Goal: Find contact information: Find contact information

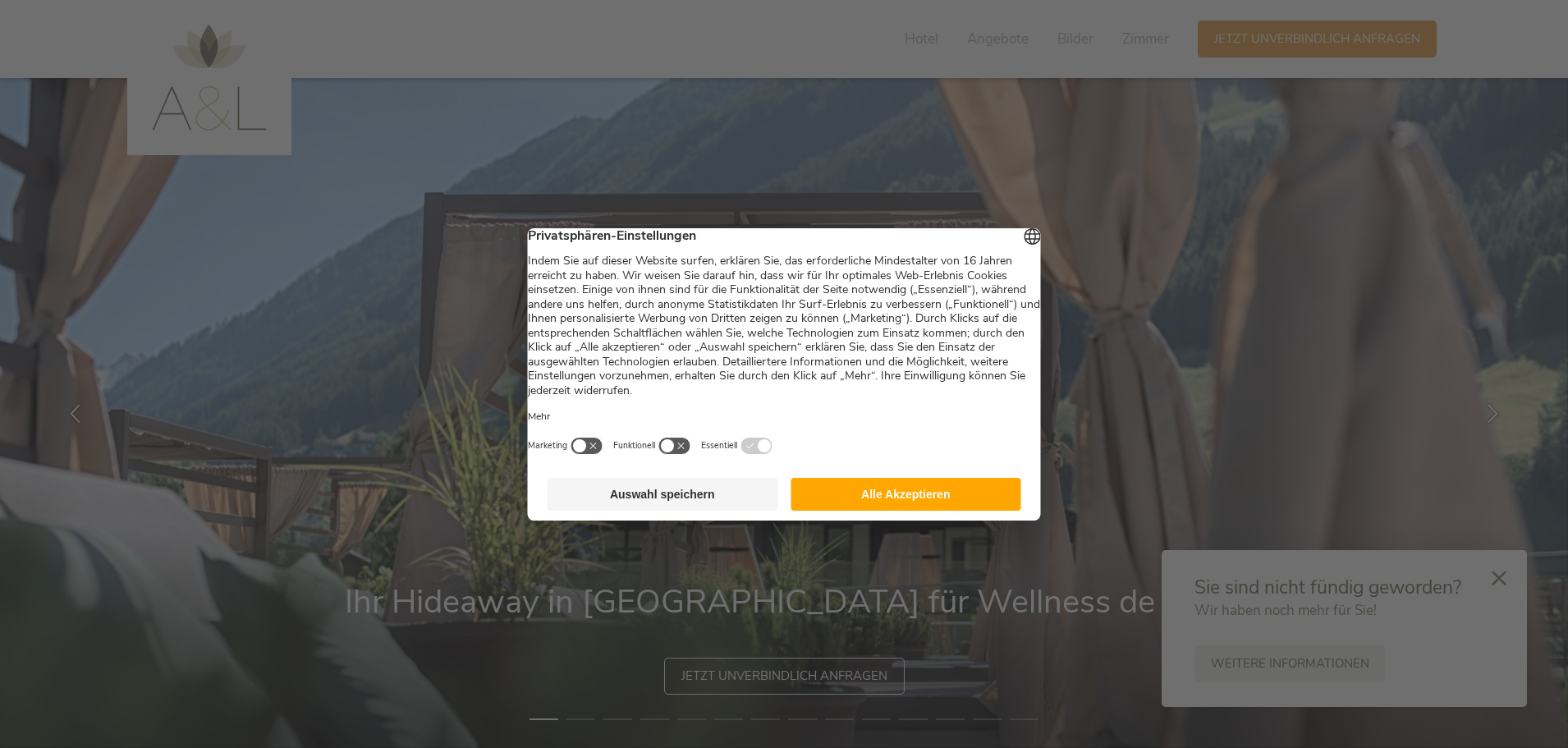
click at [651, 507] on button "Auswahl speichern" at bounding box center [662, 494] width 231 height 33
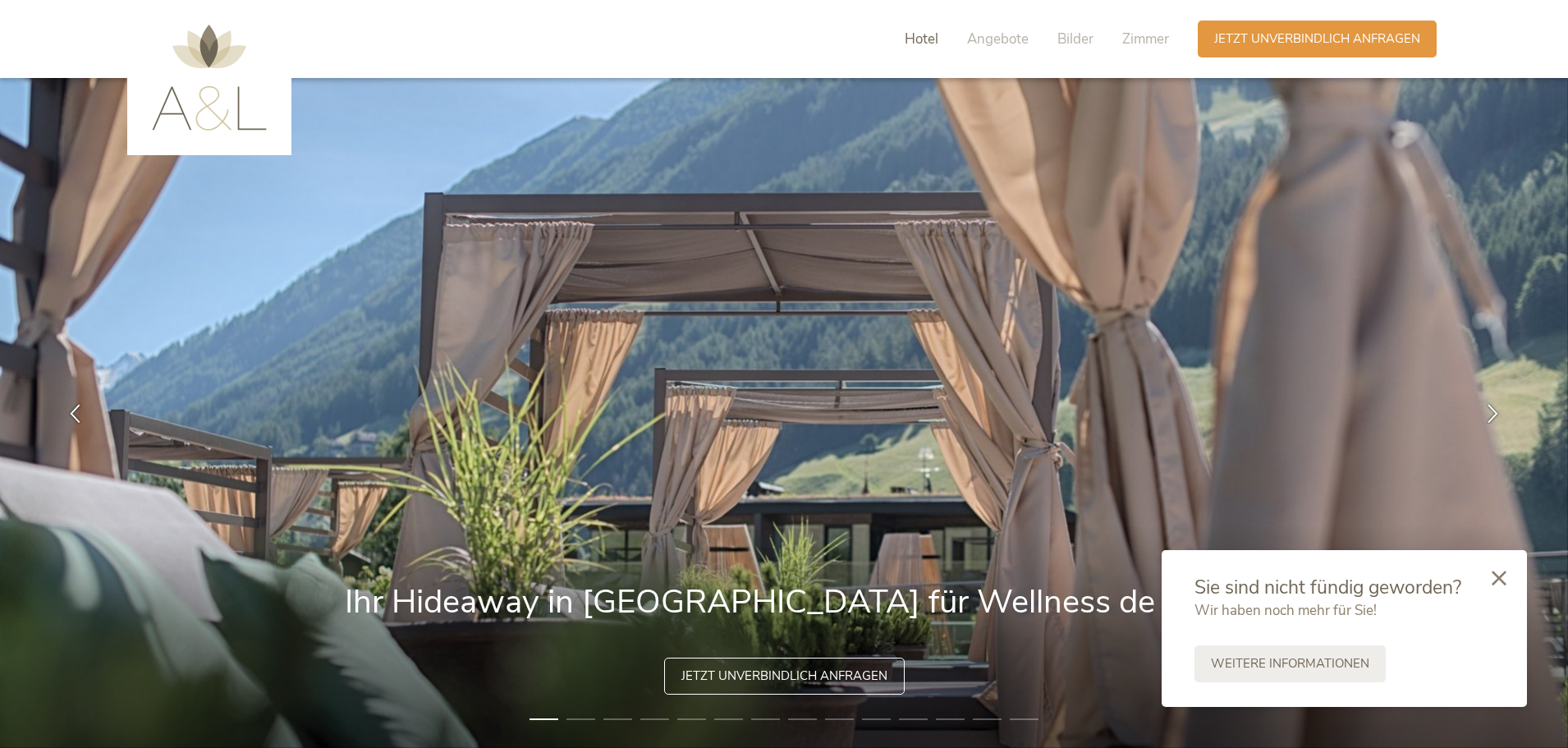
click at [924, 37] on span "Hotel" at bounding box center [922, 39] width 34 height 19
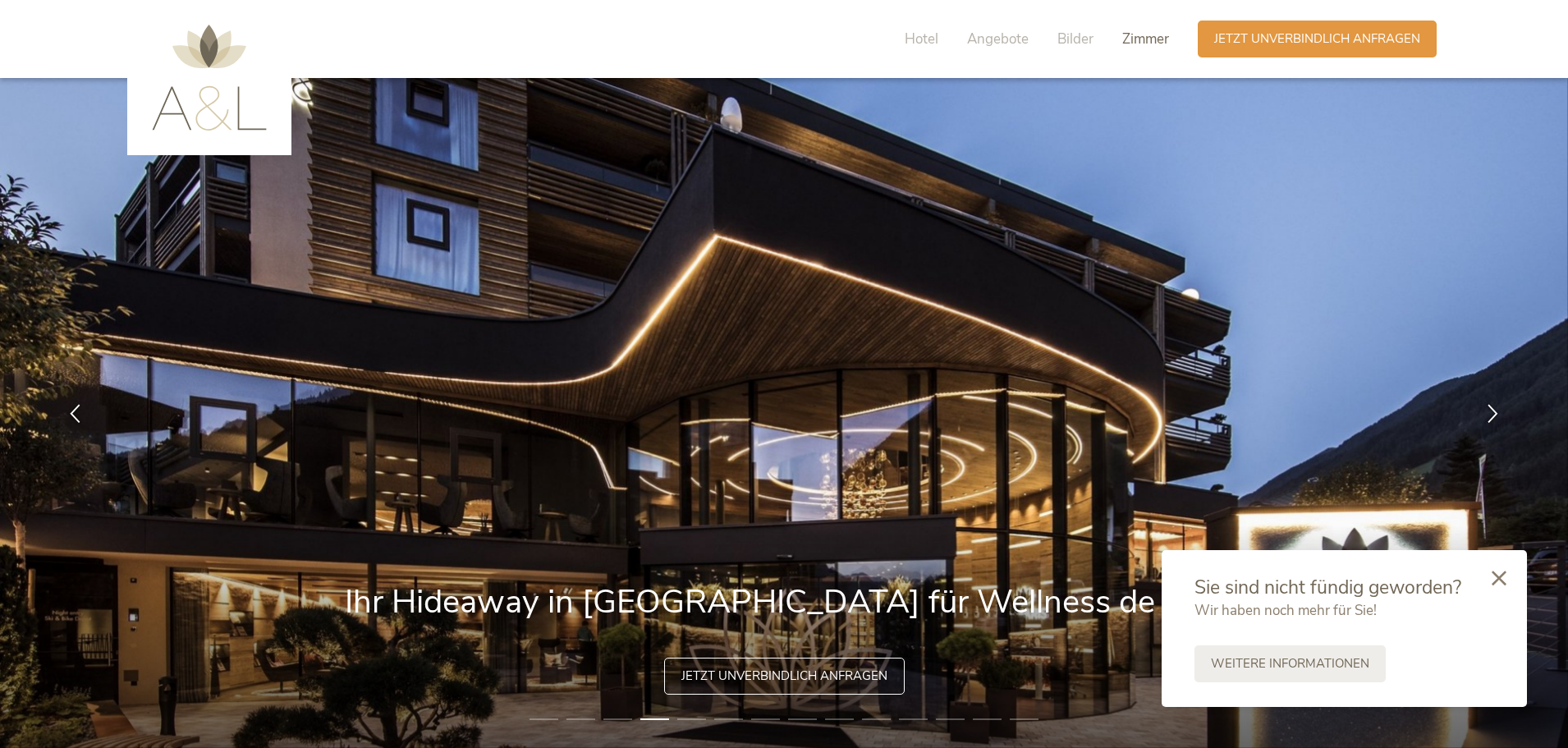
click at [1143, 40] on span "Zimmer" at bounding box center [1146, 39] width 47 height 19
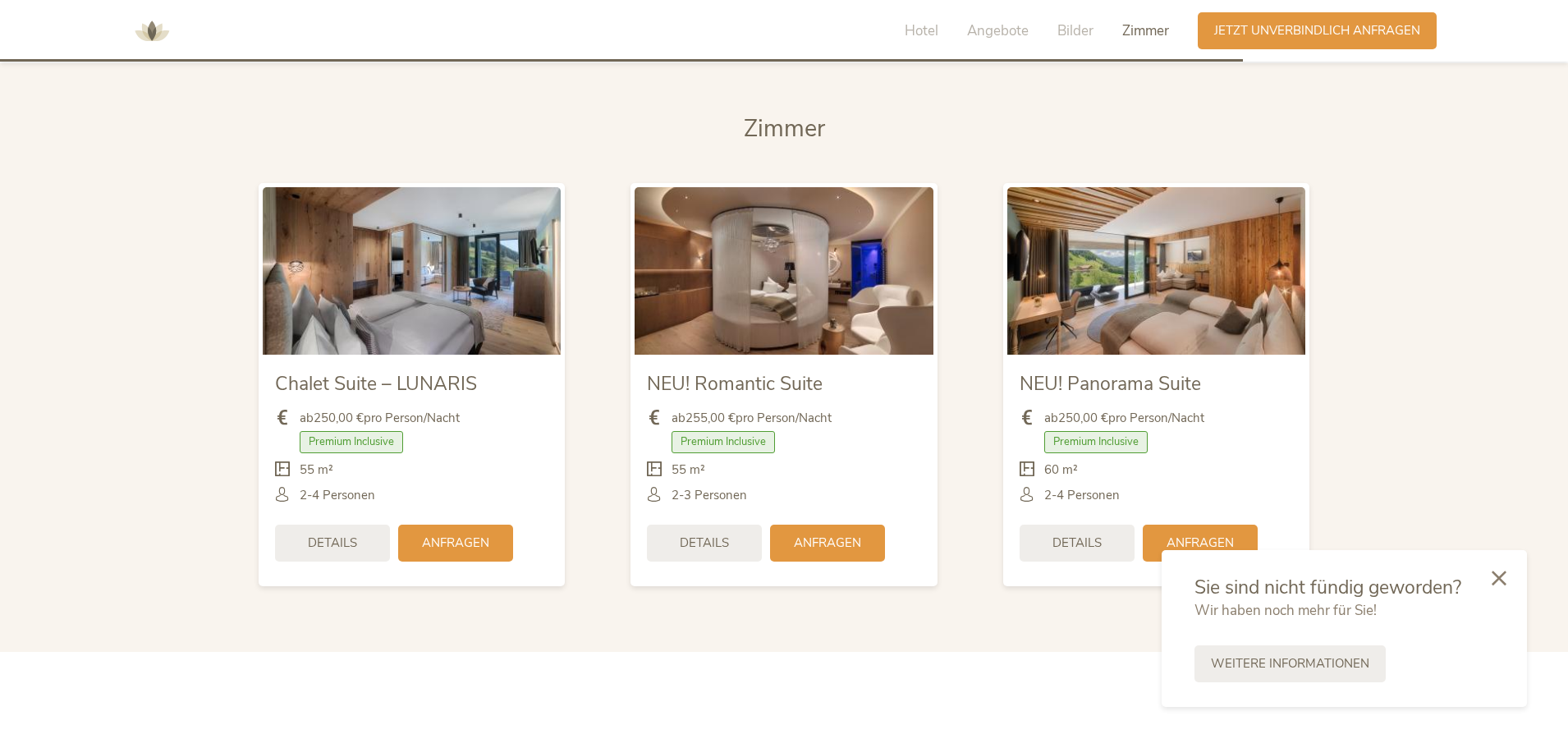
scroll to position [3993, 0]
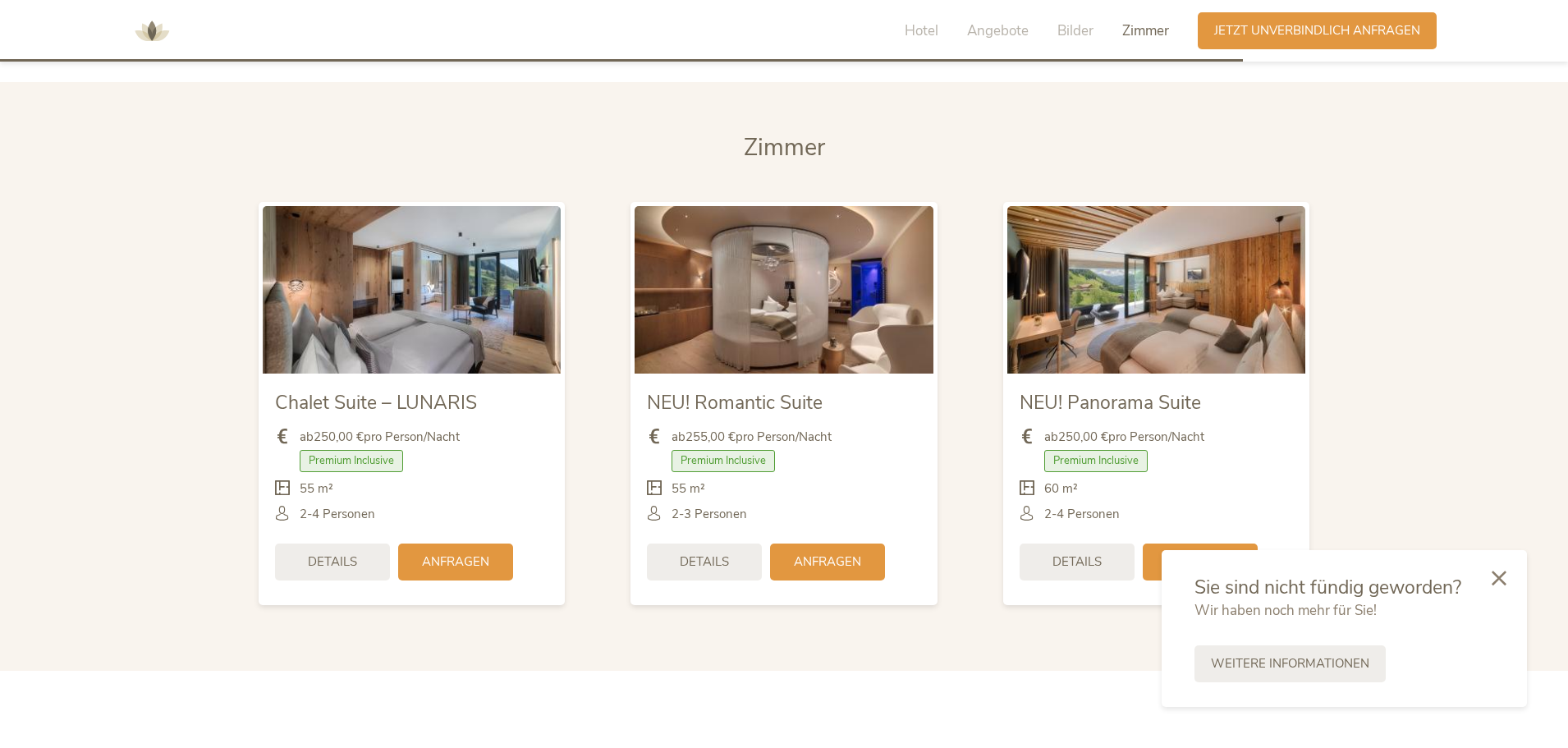
click at [418, 327] on img at bounding box center [411, 289] width 298 height 167
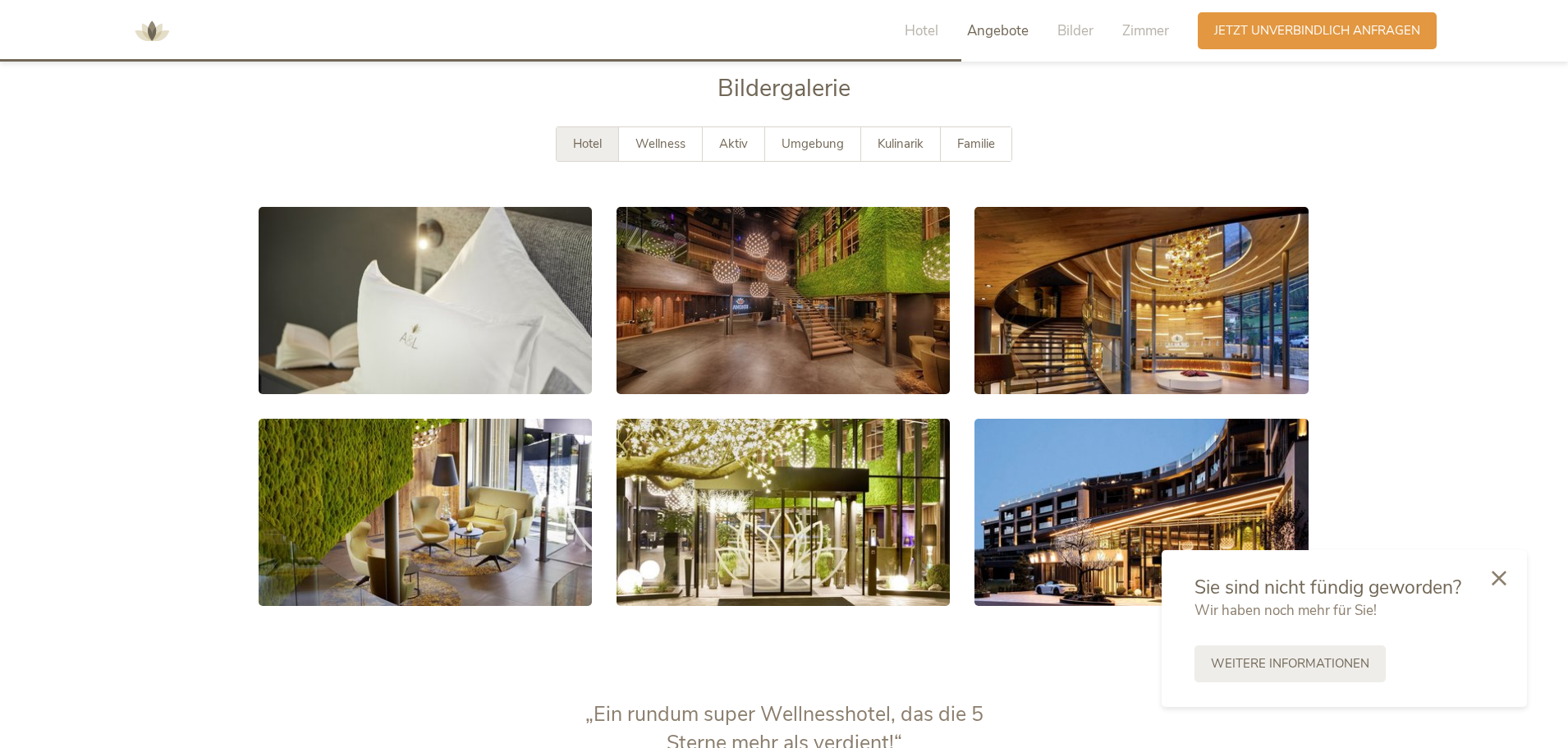
scroll to position [3090, 0]
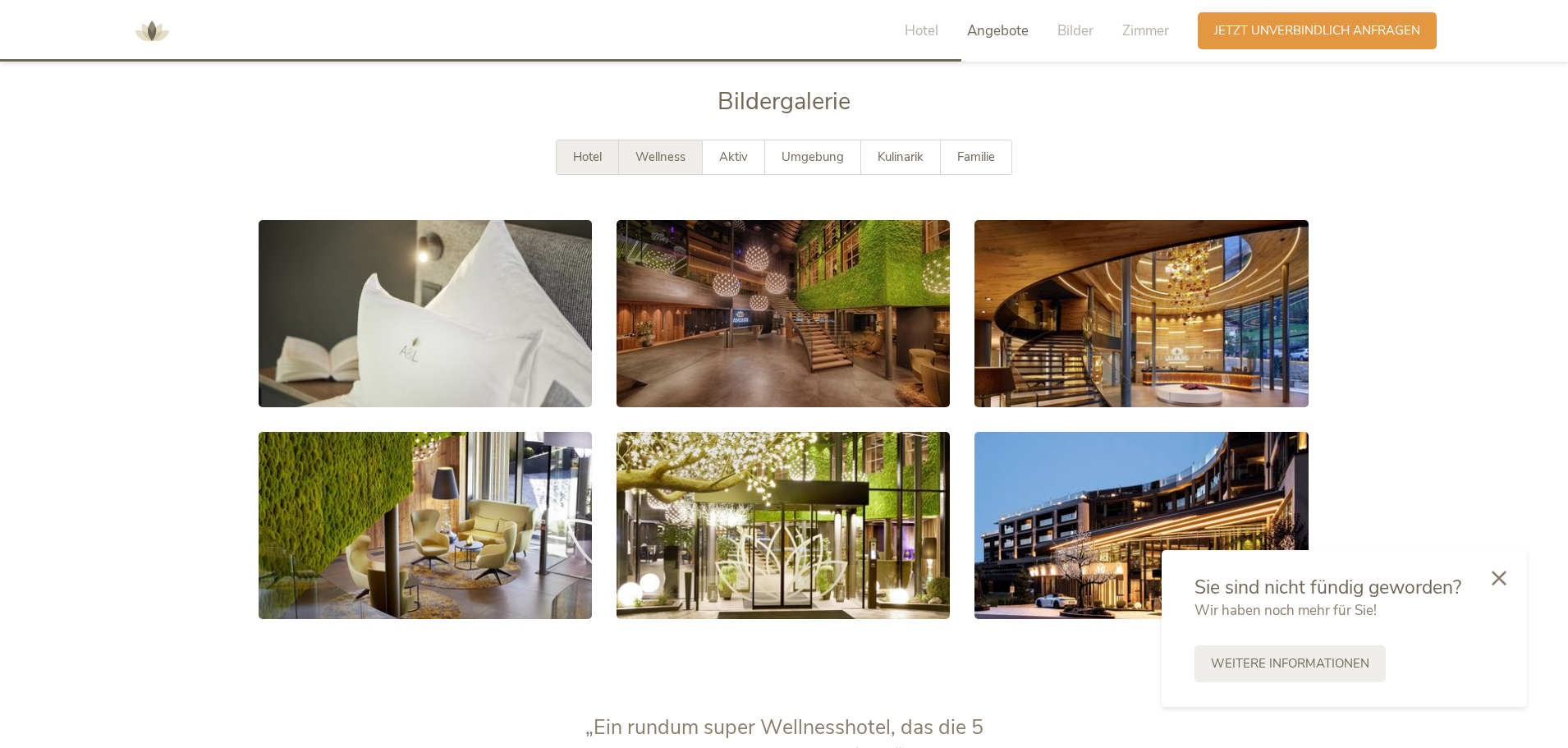
drag, startPoint x: 674, startPoint y: 153, endPoint x: 695, endPoint y: 148, distance: 21.6
click at [674, 153] on span "Wellness" at bounding box center [661, 157] width 50 height 17
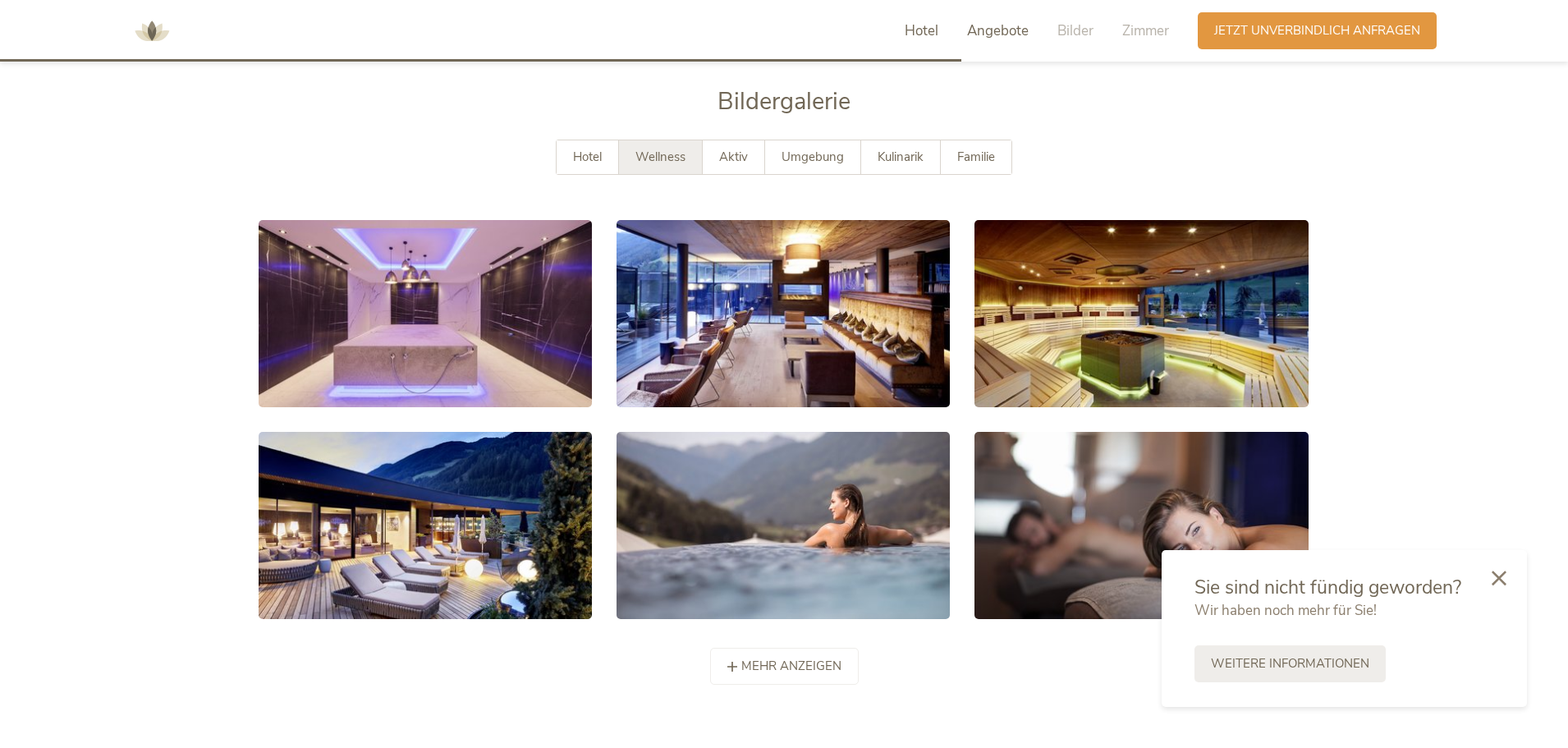
click at [911, 37] on span "Hotel" at bounding box center [922, 31] width 34 height 19
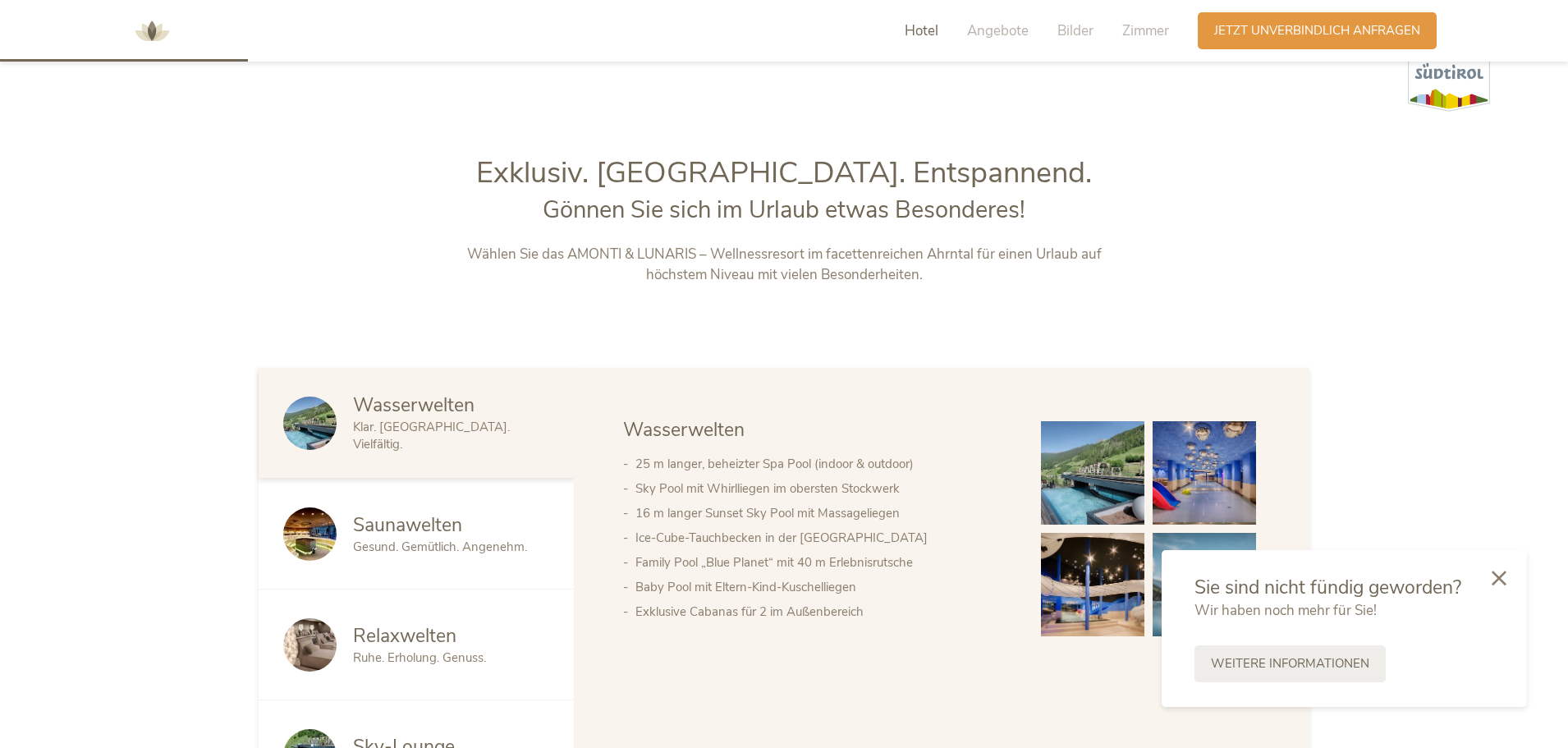
scroll to position [641, 0]
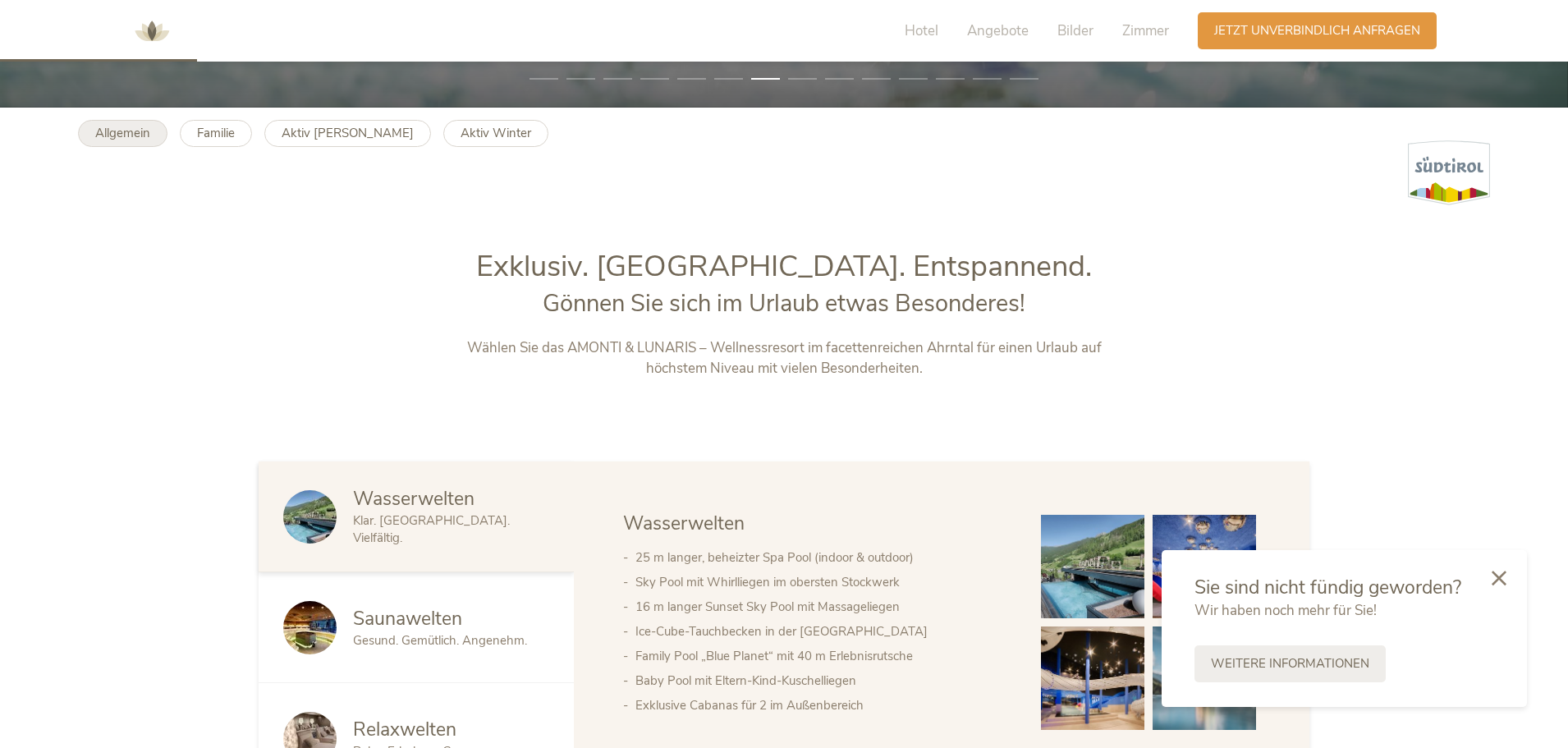
click at [109, 133] on b "Allgemein" at bounding box center [122, 134] width 55 height 17
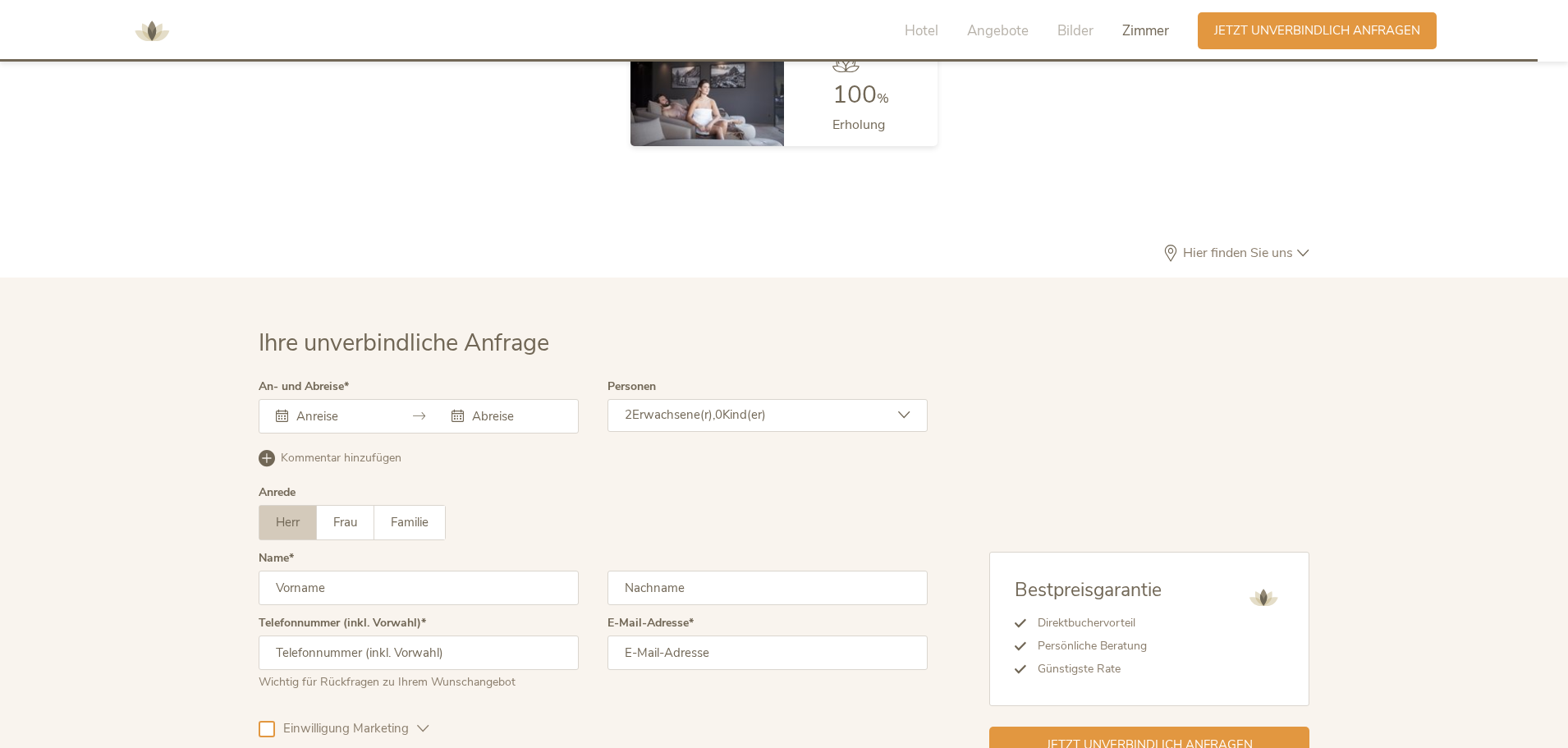
scroll to position [4915, 0]
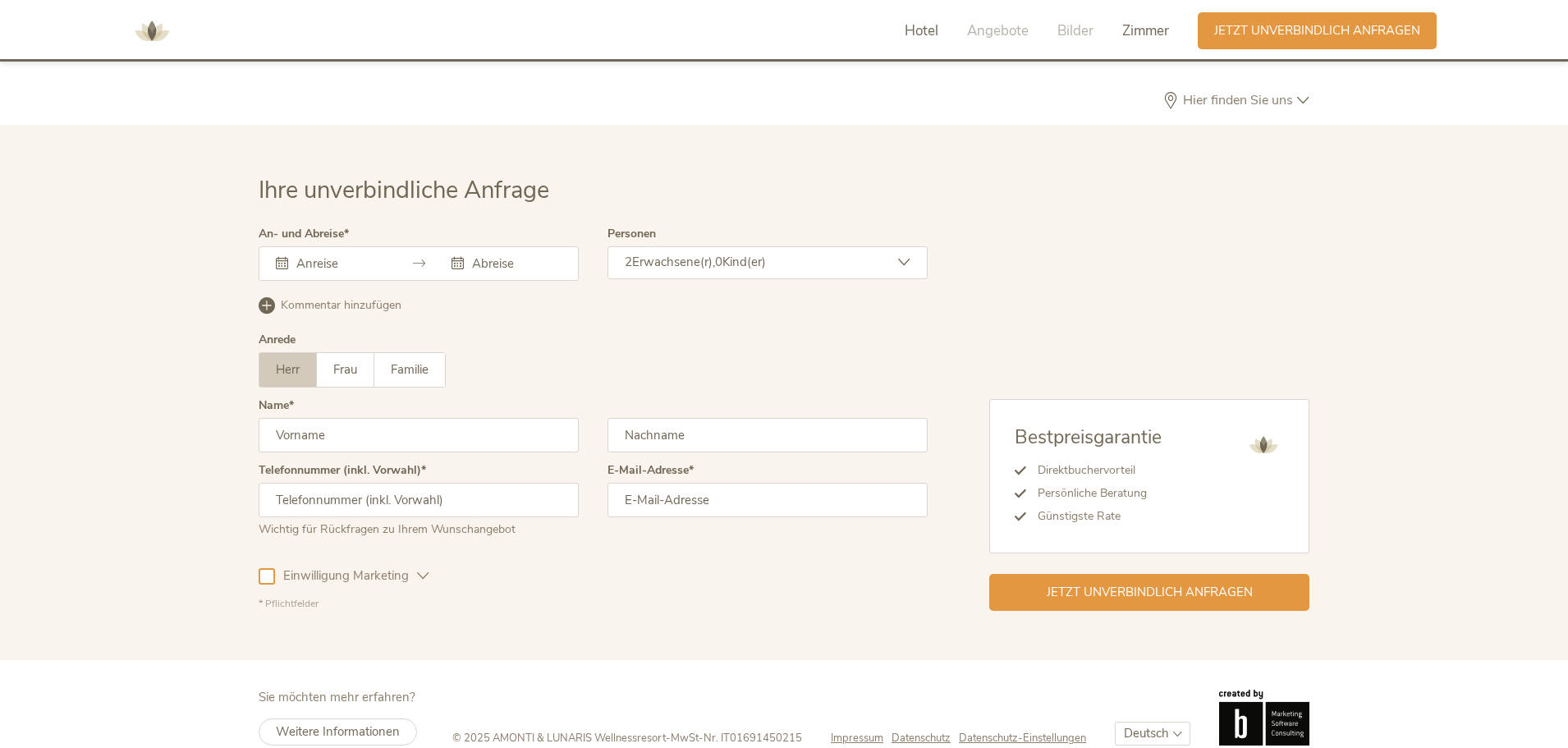
click at [924, 30] on span "Hotel" at bounding box center [922, 31] width 34 height 19
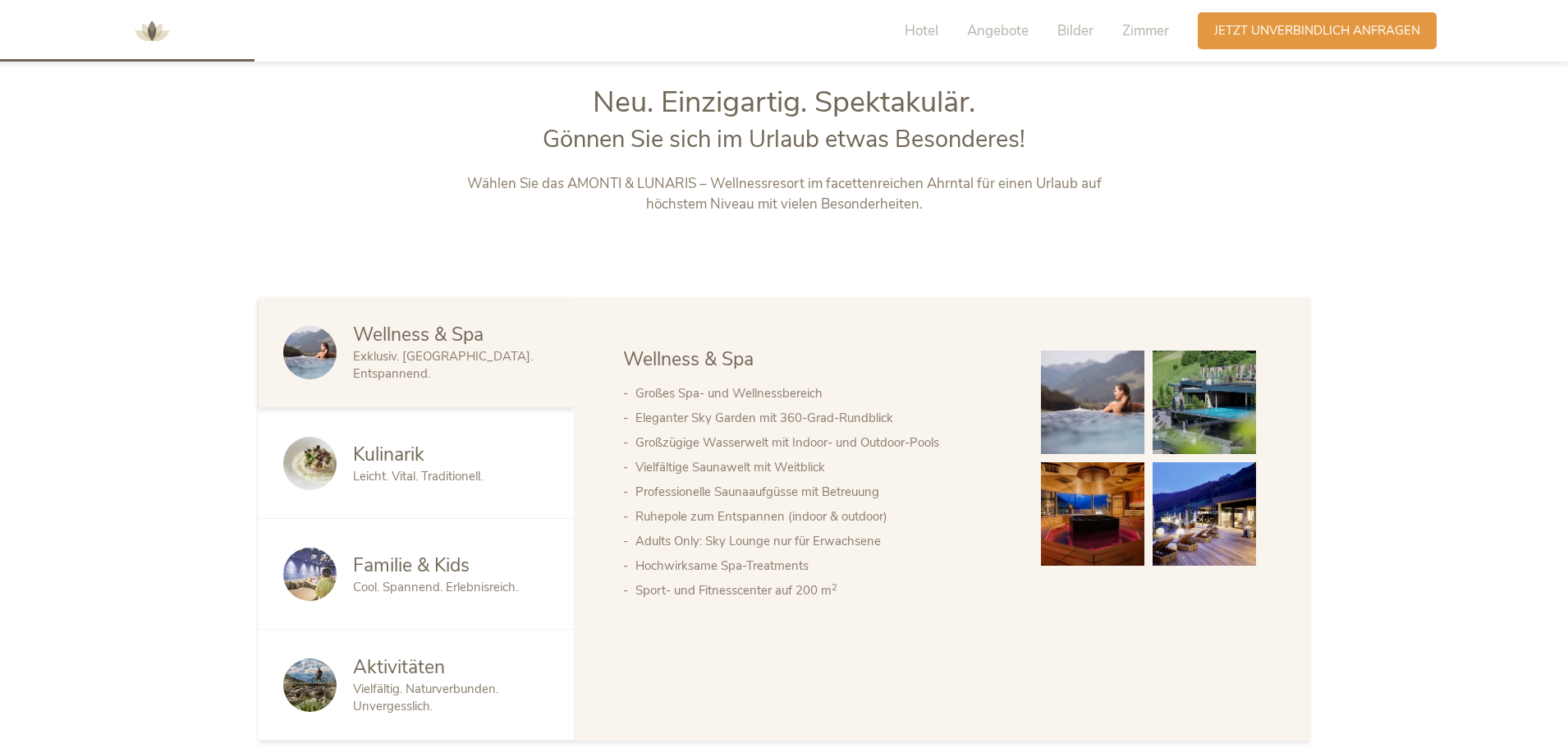
scroll to position [394, 0]
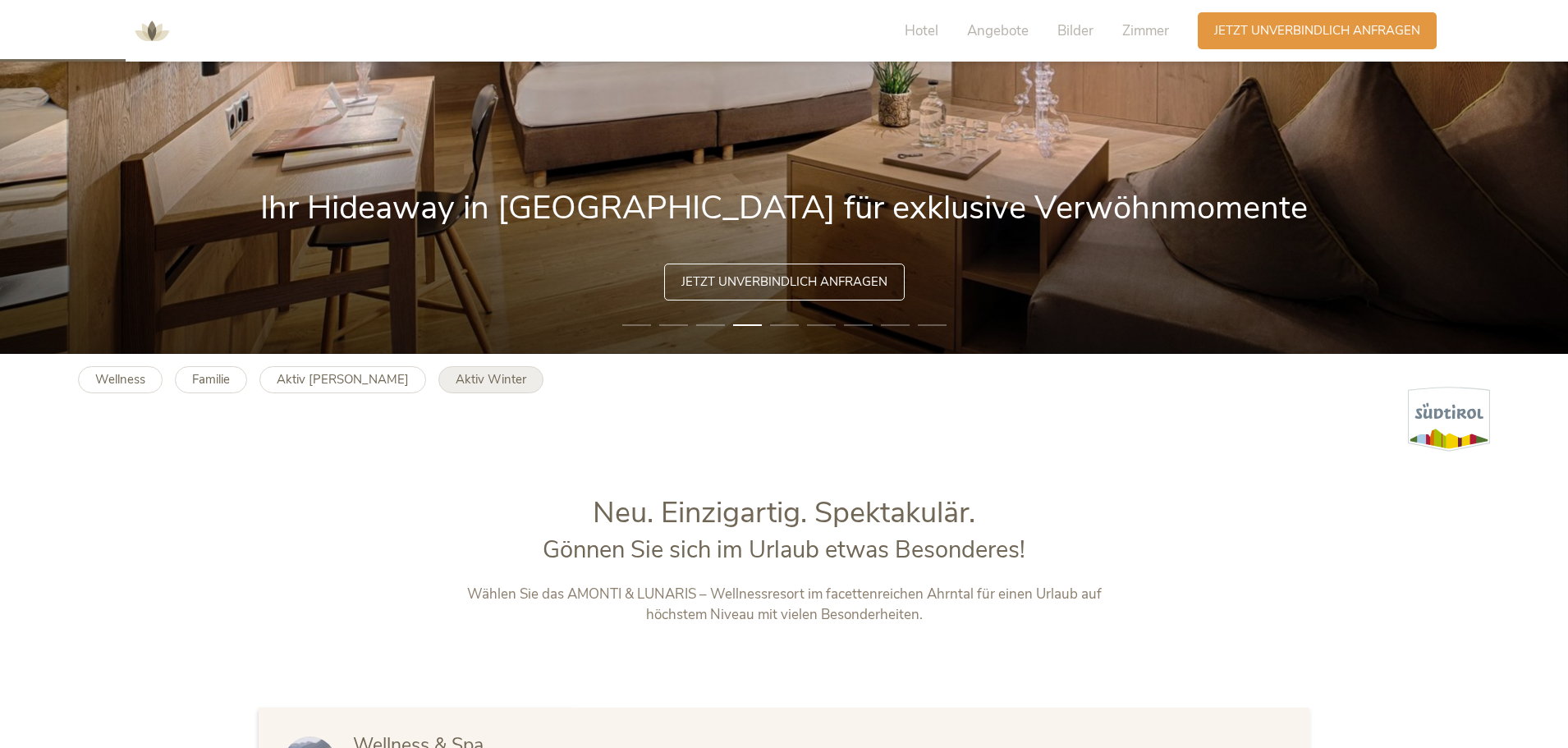
click at [456, 375] on b "Aktiv Winter" at bounding box center [491, 379] width 71 height 17
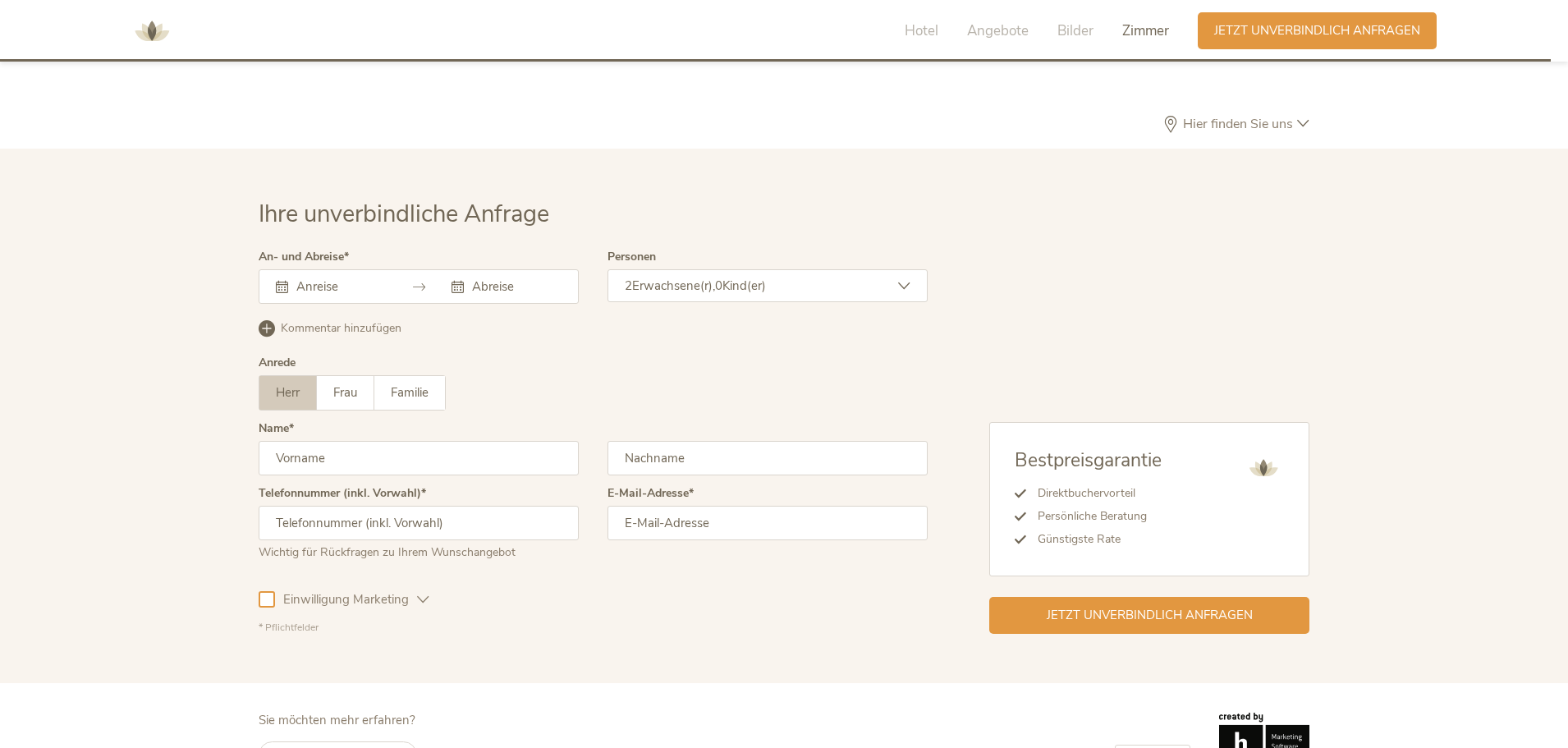
scroll to position [4519, 0]
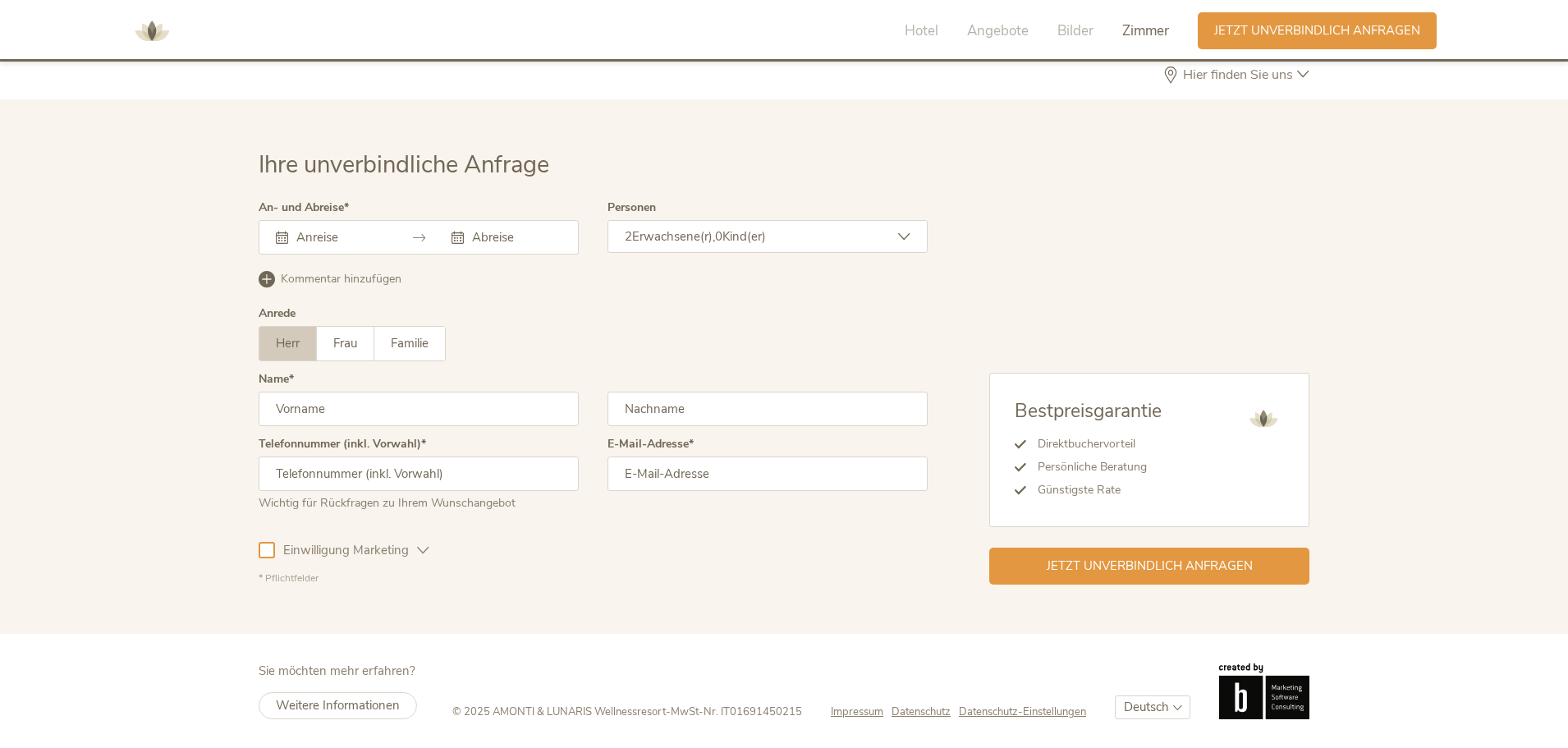
click at [867, 713] on span "Impressum" at bounding box center [857, 712] width 52 height 15
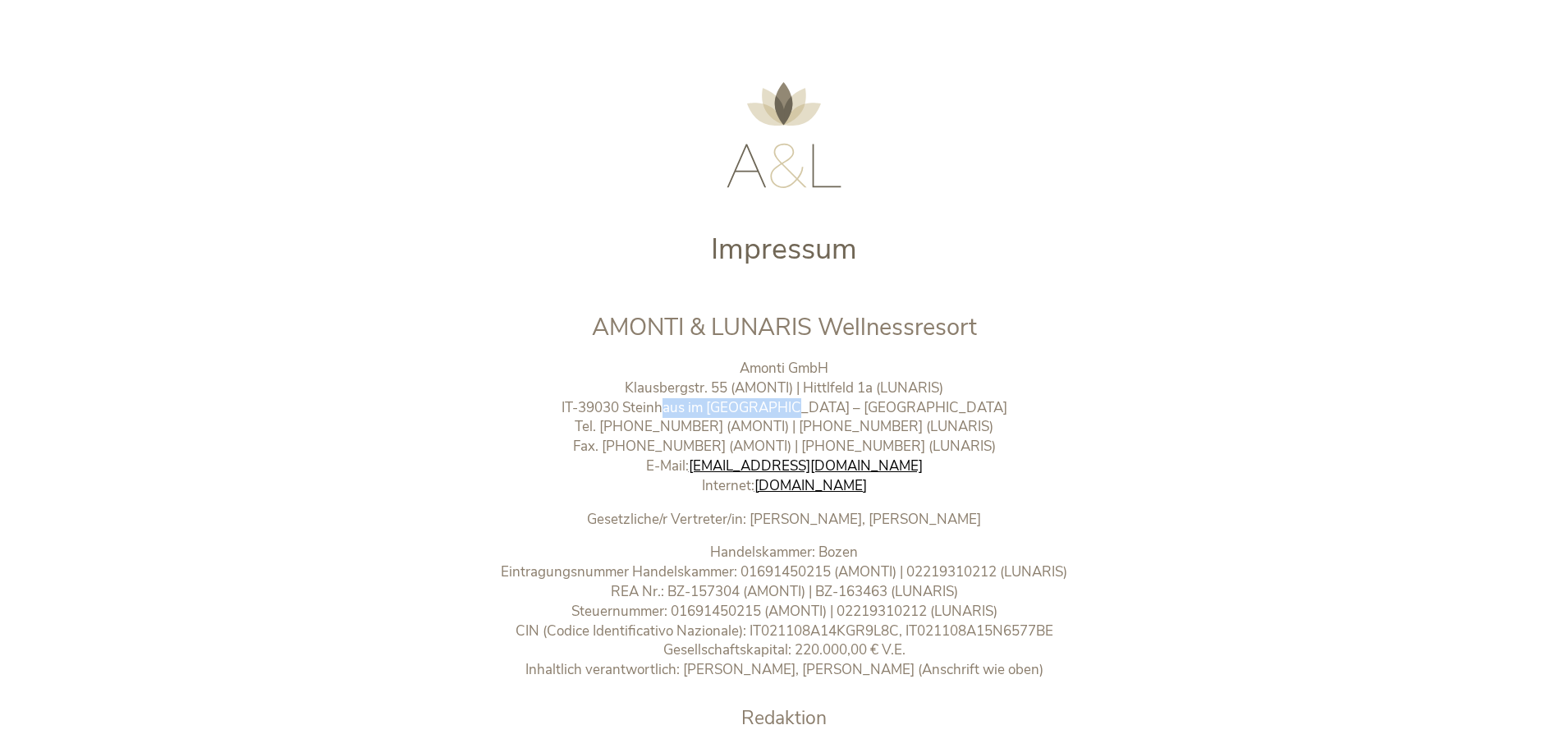
drag, startPoint x: 730, startPoint y: 407, endPoint x: 843, endPoint y: 409, distance: 113.0
click at [843, 409] on p "Amonti GmbH Klausbergstr. 55 (AMONTI) | Hittlfeld 1a (LUNARIS) IT-39030 Steinha…" at bounding box center [784, 427] width 685 height 137
click at [697, 408] on p "Amonti GmbH Klausbergstr. 55 (AMONTI) | Hittlfeld 1a (LUNARIS) IT-39030 Steinha…" at bounding box center [784, 427] width 685 height 137
